Goal: Transaction & Acquisition: Purchase product/service

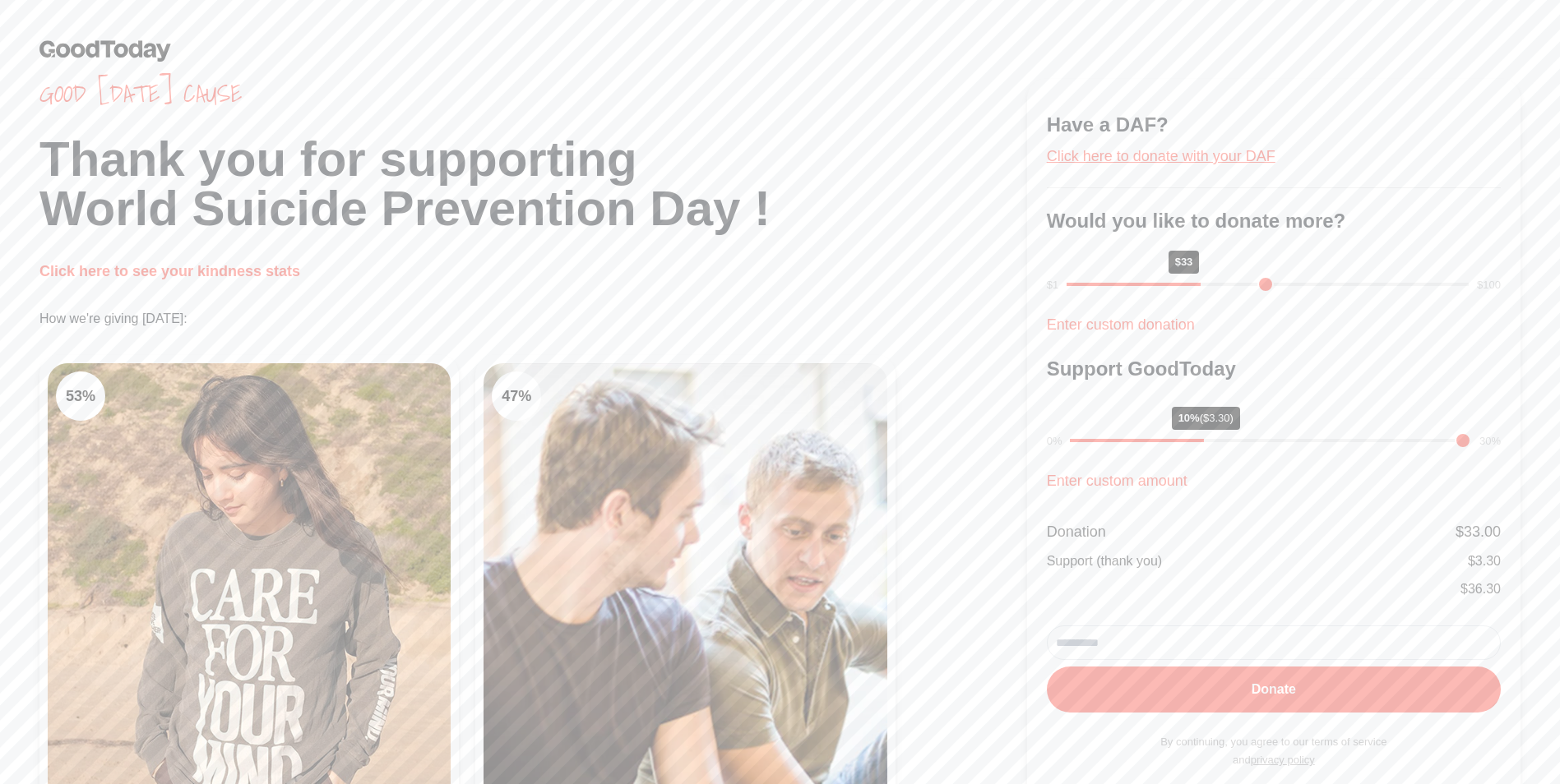
click at [1224, 163] on link "Click here to donate with your DAF" at bounding box center [1161, 157] width 228 height 17
click at [1181, 641] on input "email" at bounding box center [1274, 642] width 454 height 34
type input "**********"
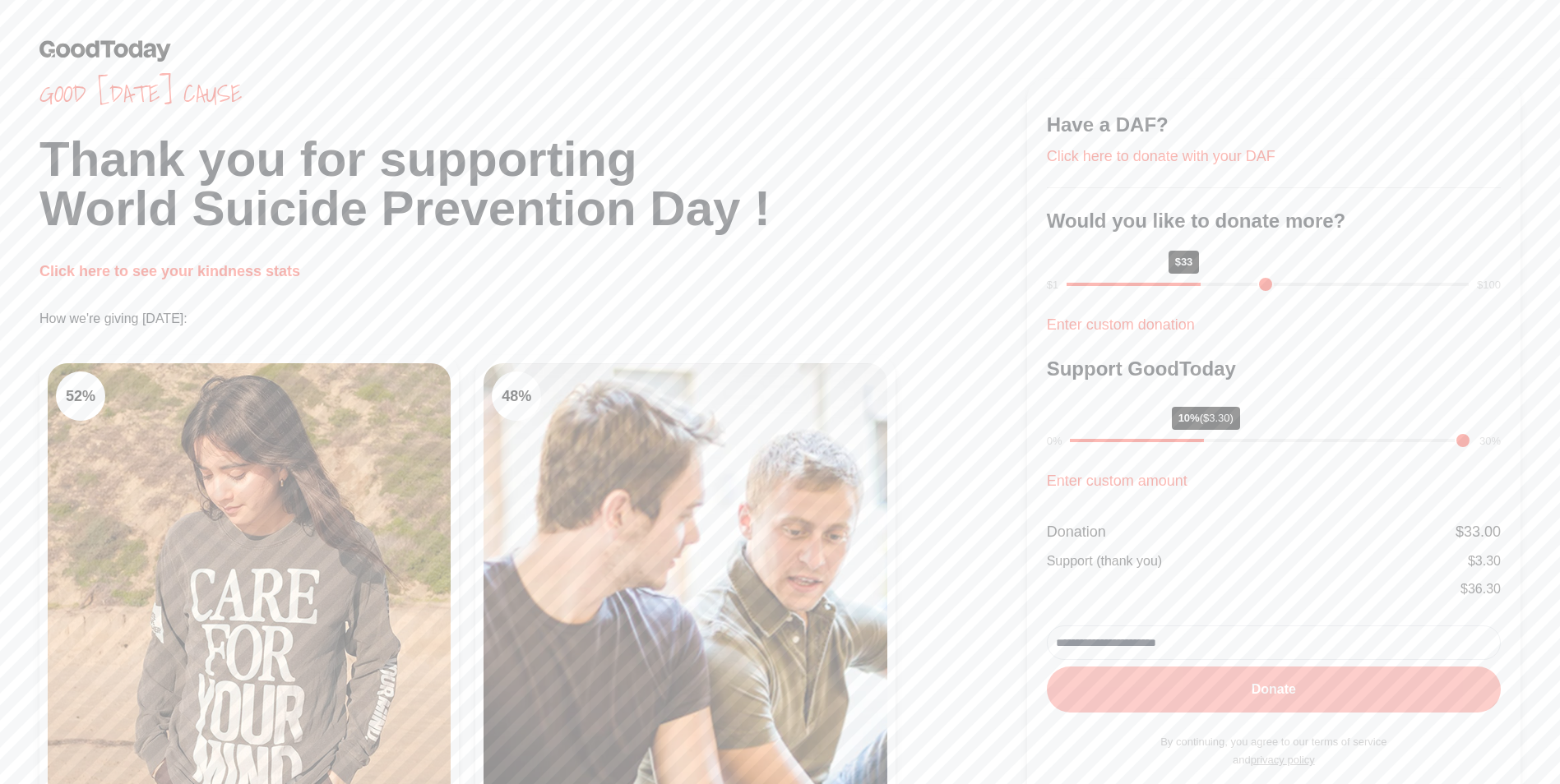
click at [1298, 689] on button "Donate" at bounding box center [1274, 689] width 454 height 46
